Goal: Task Accomplishment & Management: Manage account settings

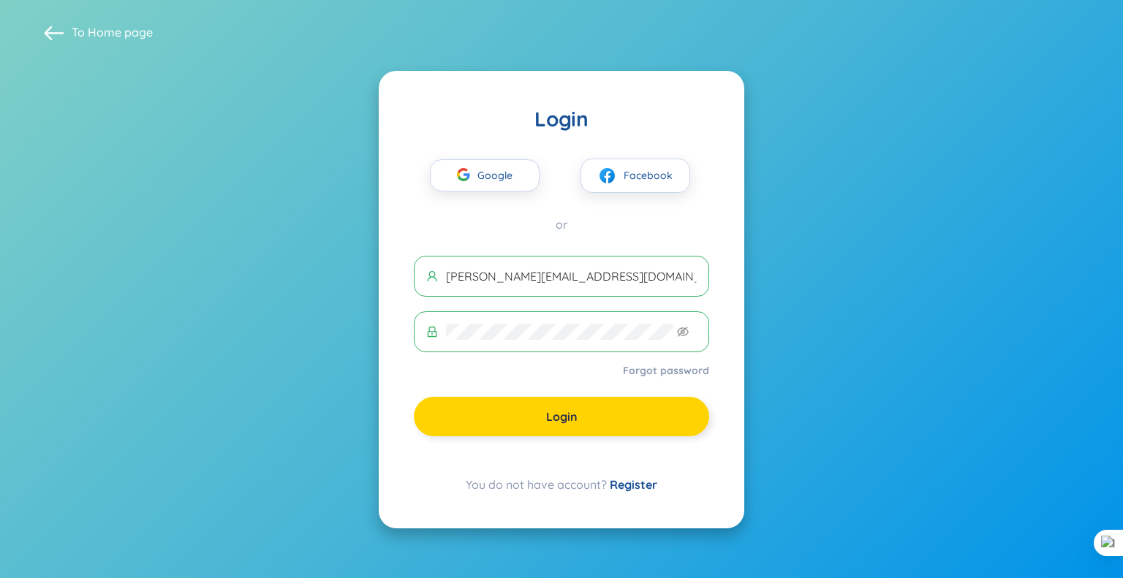
click at [585, 409] on button "Login" at bounding box center [561, 416] width 295 height 39
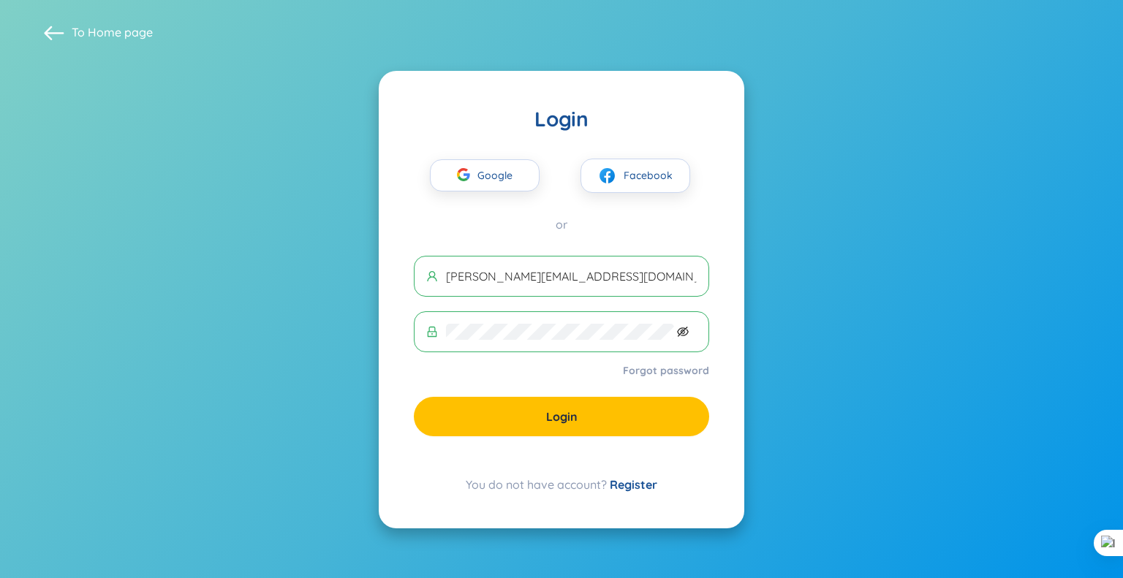
click at [687, 327] on icon "eye-invisible" at bounding box center [683, 332] width 12 height 12
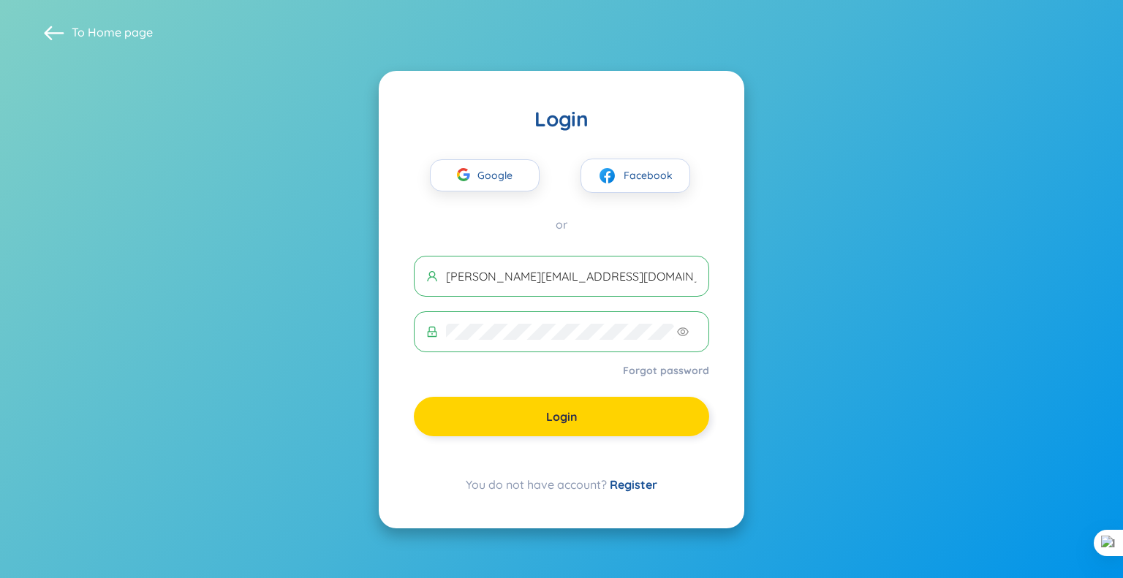
click at [550, 409] on span "Login" at bounding box center [561, 417] width 31 height 16
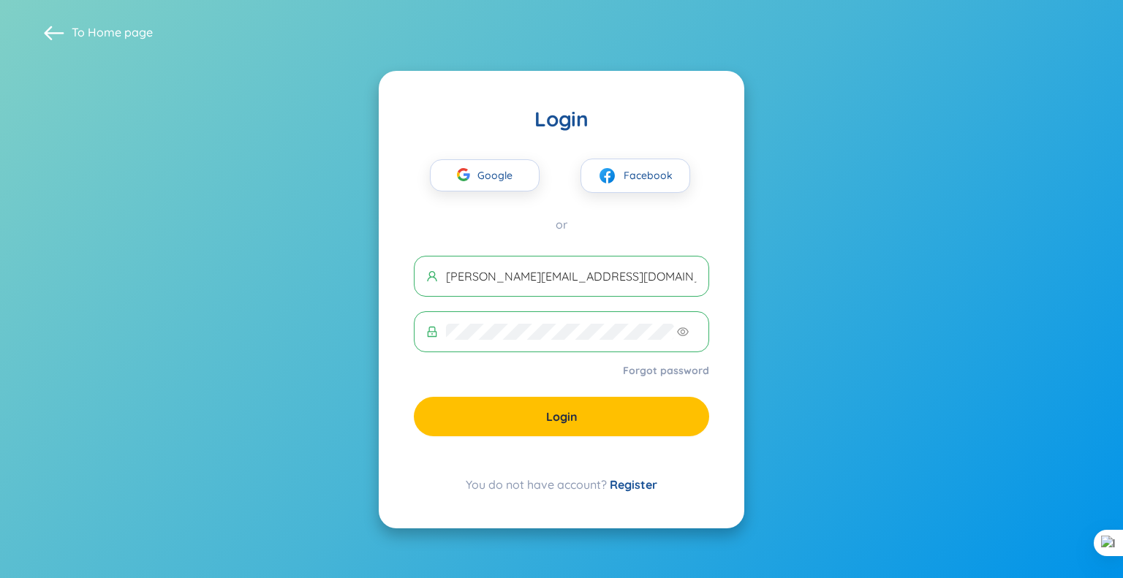
click at [517, 411] on button "Login" at bounding box center [561, 416] width 295 height 39
click at [481, 278] on input "[PERSON_NAME][EMAIL_ADDRESS][DOMAIN_NAME]" at bounding box center [571, 276] width 251 height 16
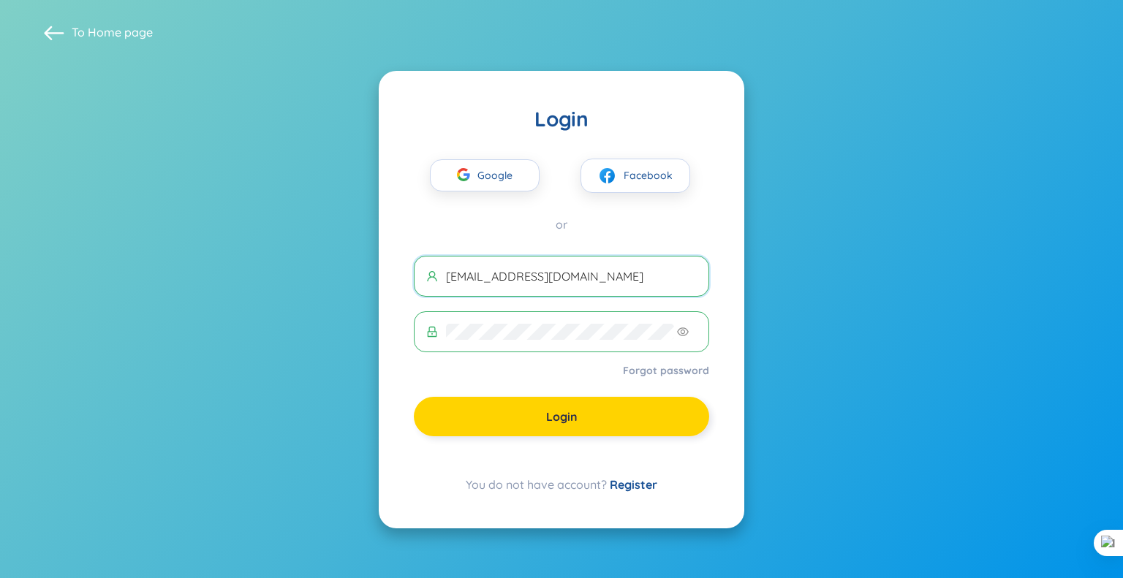
type input "[EMAIL_ADDRESS][DOMAIN_NAME]"
click at [557, 417] on span "Login" at bounding box center [561, 417] width 31 height 16
click at [577, 421] on button "Login" at bounding box center [561, 416] width 295 height 39
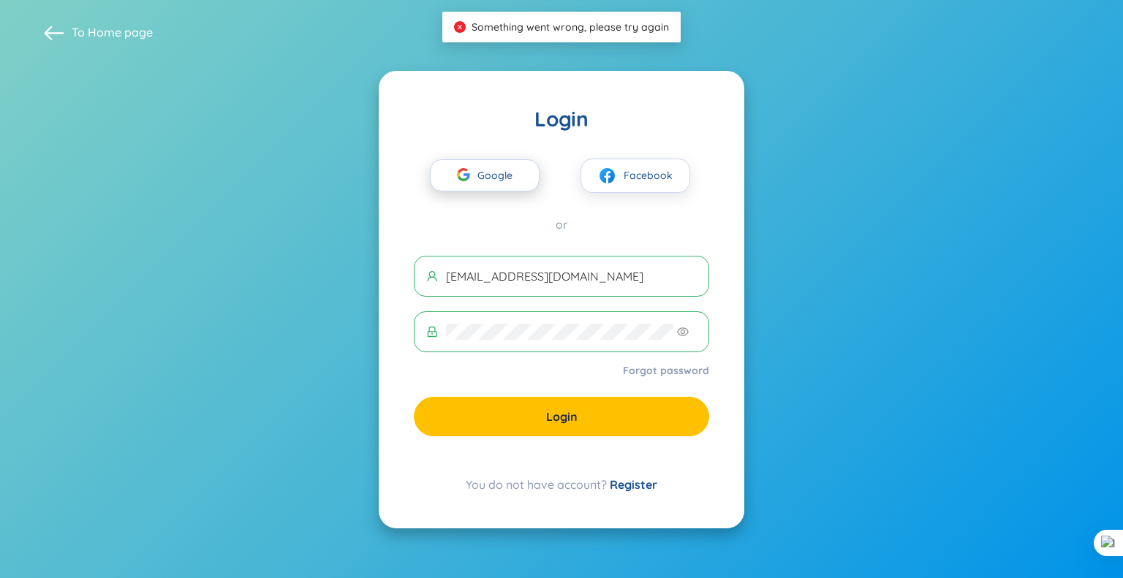
click at [501, 188] on span "Google" at bounding box center [498, 175] width 42 height 31
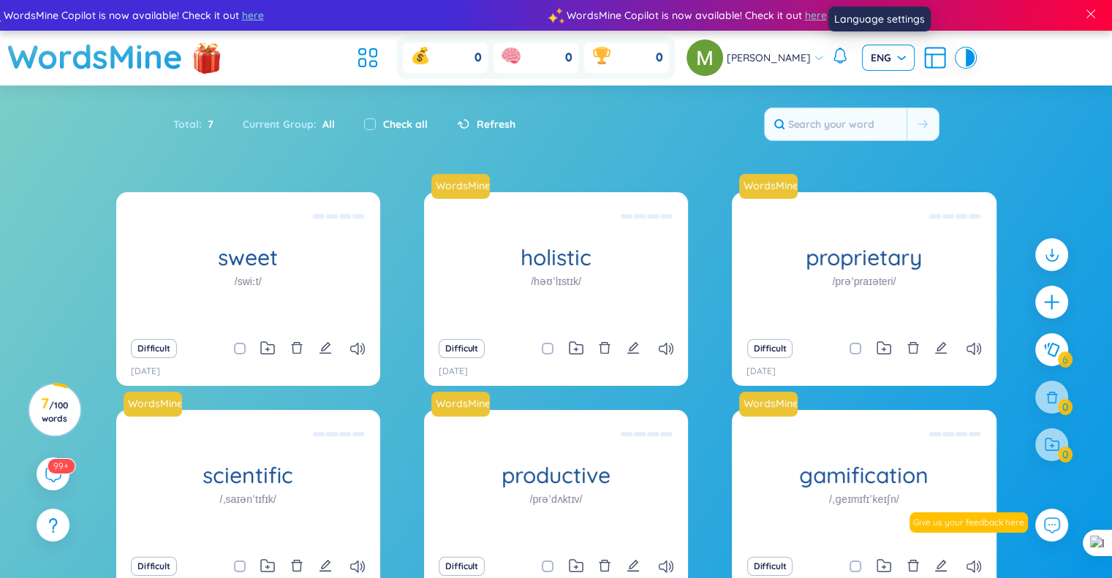
click at [884, 64] on span "ENG" at bounding box center [887, 57] width 35 height 15
click at [1047, 75] on header "WordsMine 0 0 0 Murat Karyeli ENG" at bounding box center [556, 58] width 1112 height 55
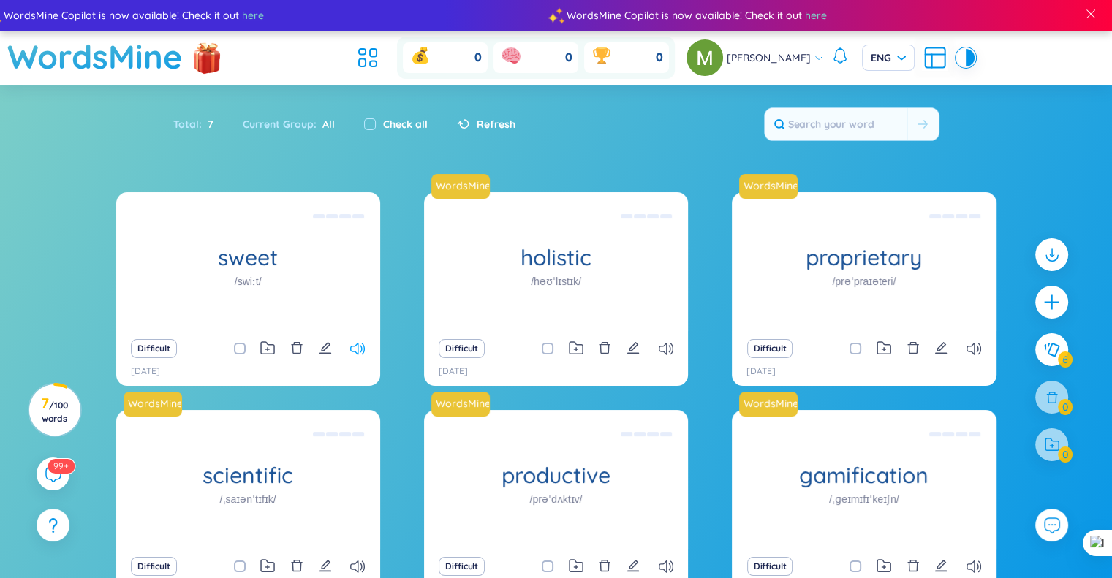
click at [354, 352] on icon at bounding box center [357, 349] width 15 height 12
click at [664, 344] on icon at bounding box center [666, 349] width 15 height 12
click at [39, 421] on h3 "7 / 100 words" at bounding box center [54, 411] width 33 height 26
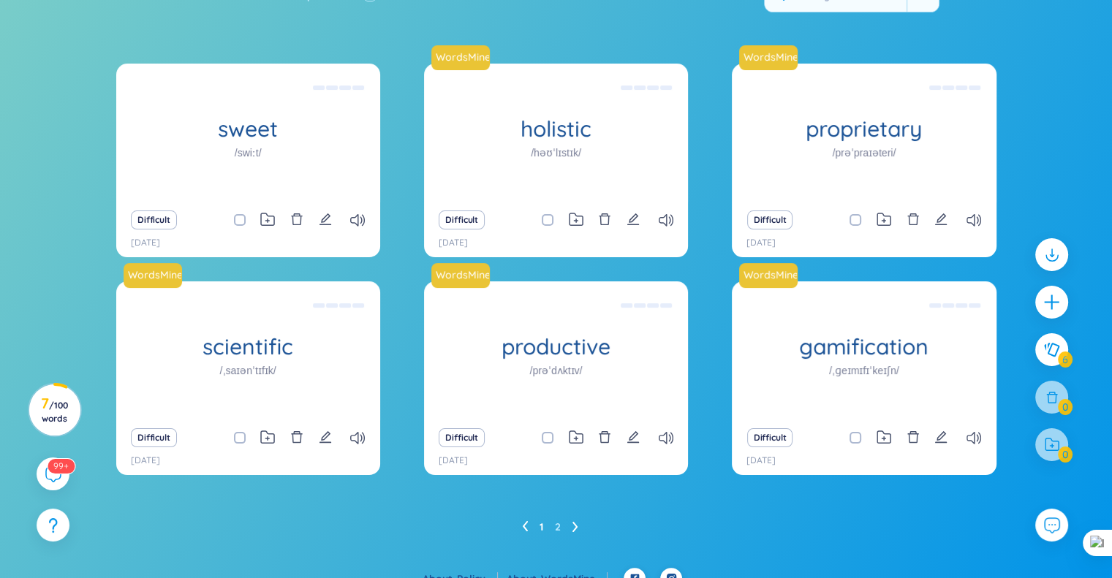
scroll to position [124, 0]
